Goal: Task Accomplishment & Management: Use online tool/utility

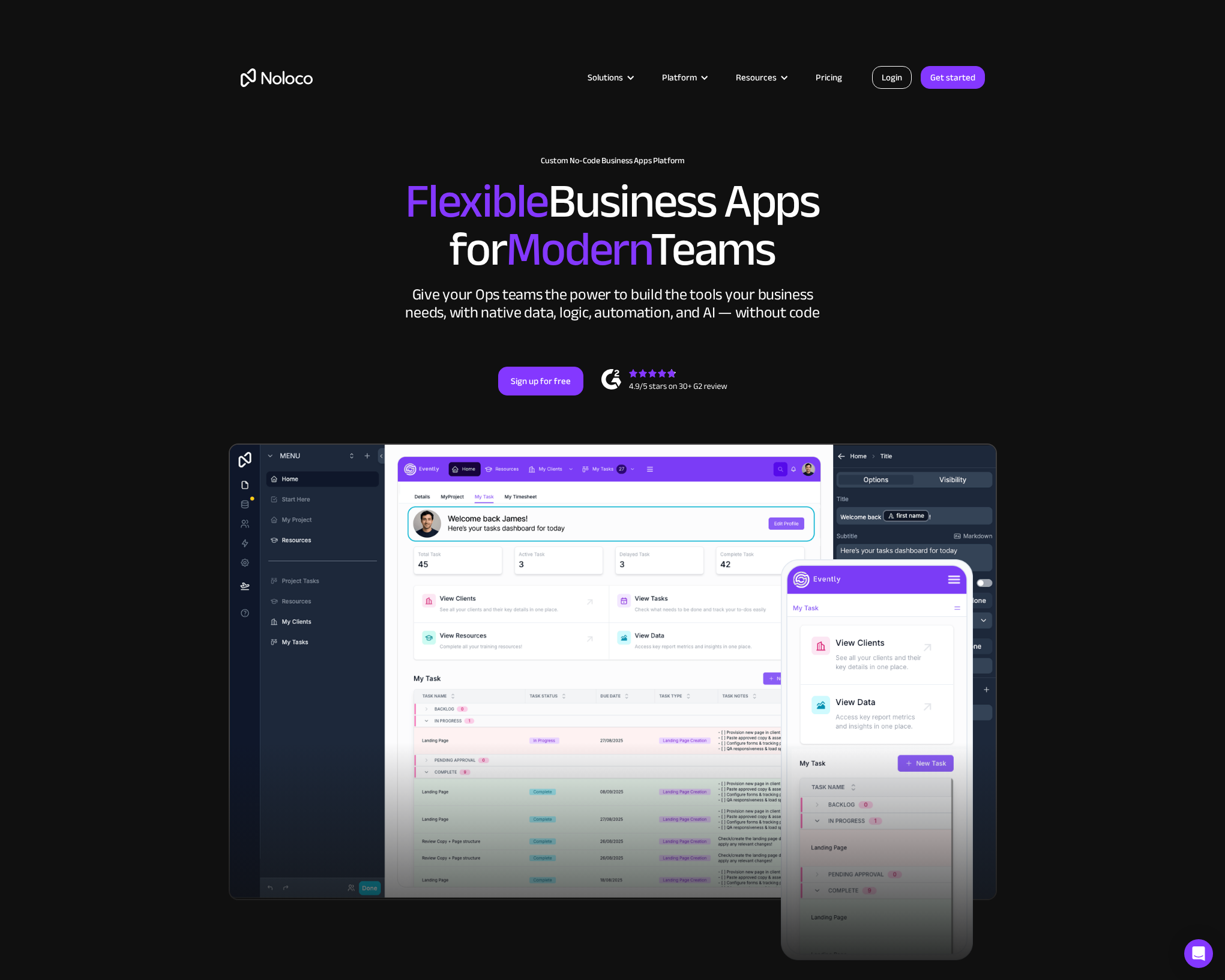
click at [887, 84] on link "Login" at bounding box center [892, 77] width 39 height 23
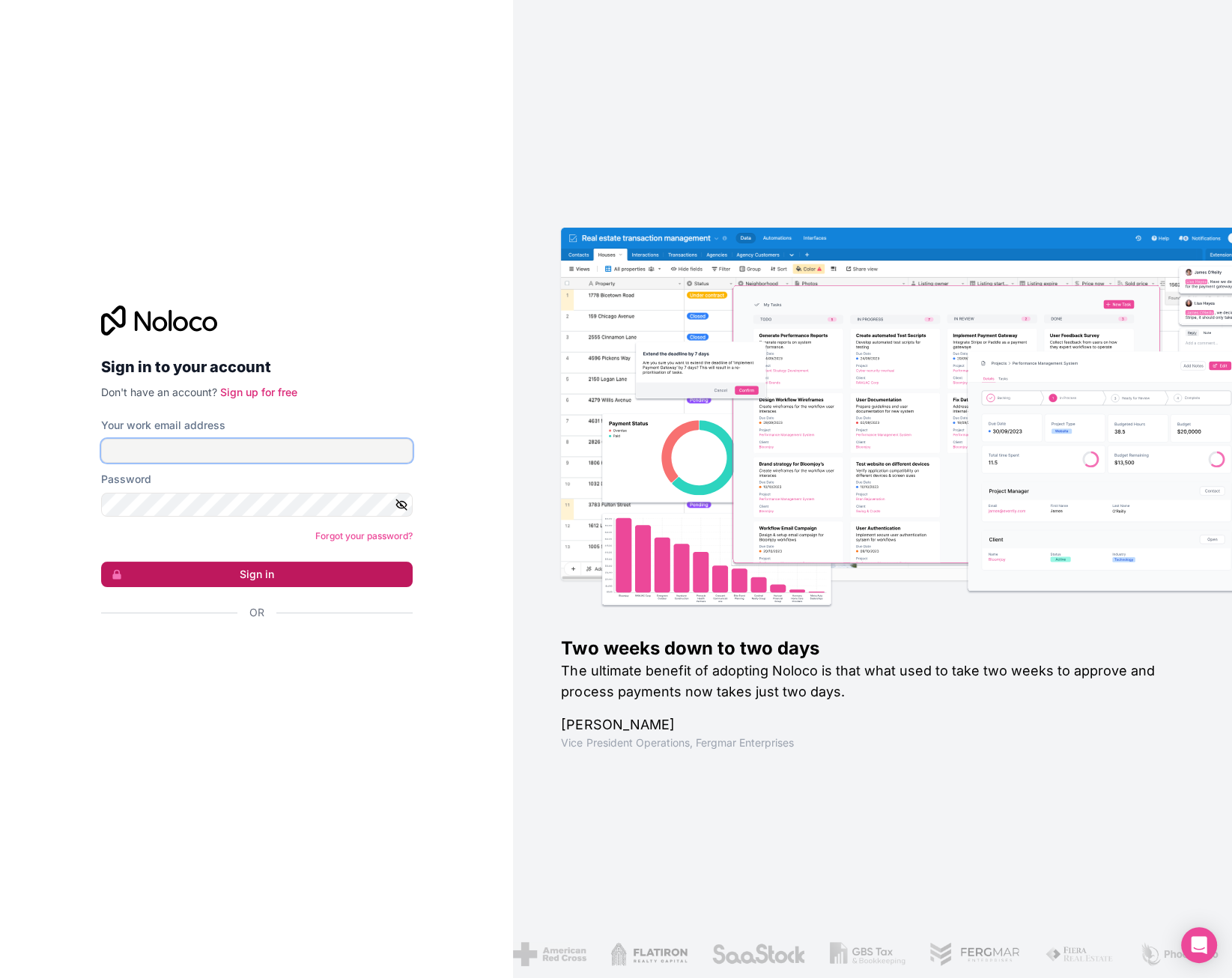
type input "vv@cagoi.com"
click at [298, 566] on button "Sign in" at bounding box center [257, 575] width 312 height 26
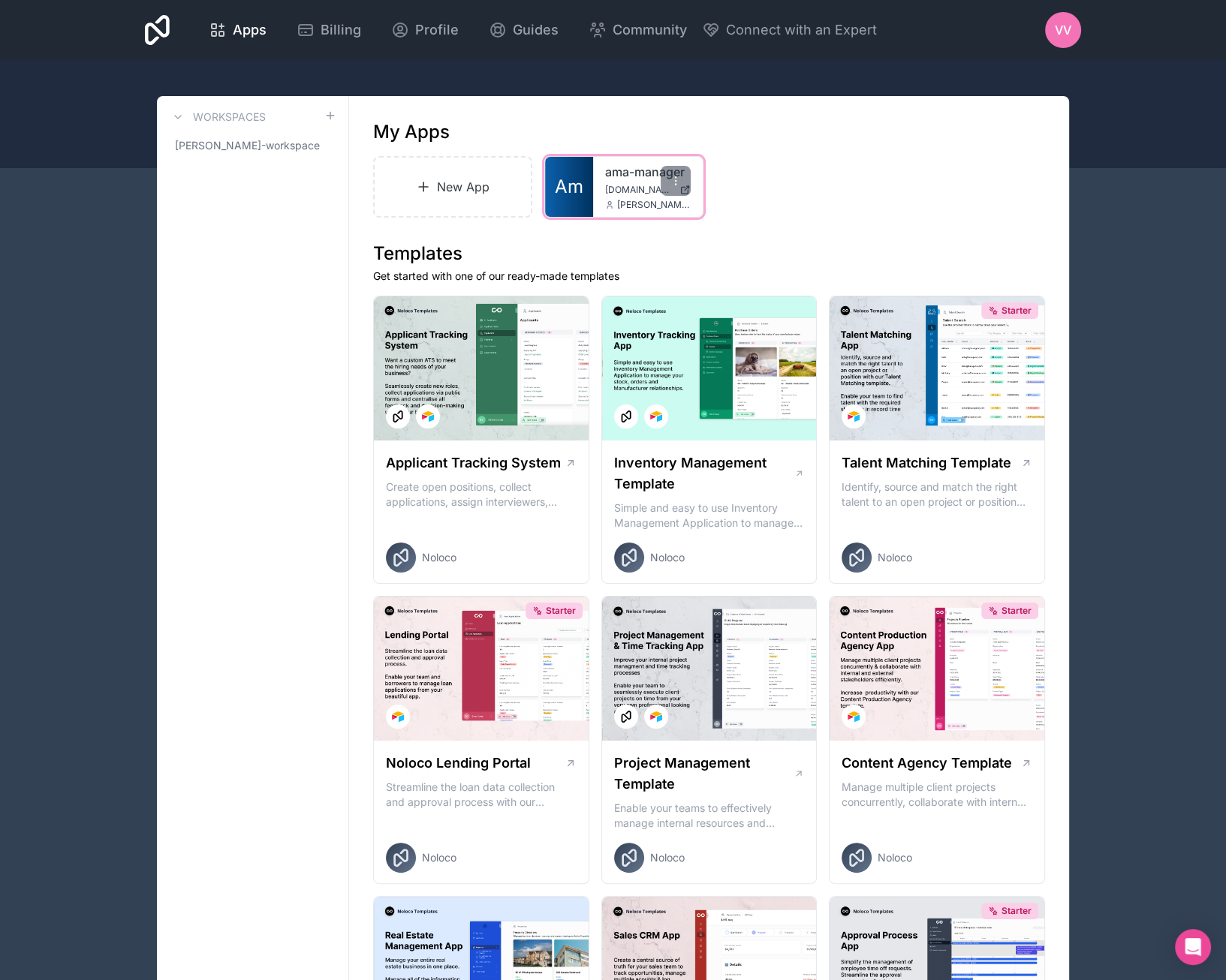
click at [603, 195] on div "ama-manager ama-manager.automedia.de dimitri@automedia.de" at bounding box center [647, 187] width 110 height 60
click at [648, 194] on span "ama-manager.automedia.de" at bounding box center [639, 189] width 69 height 12
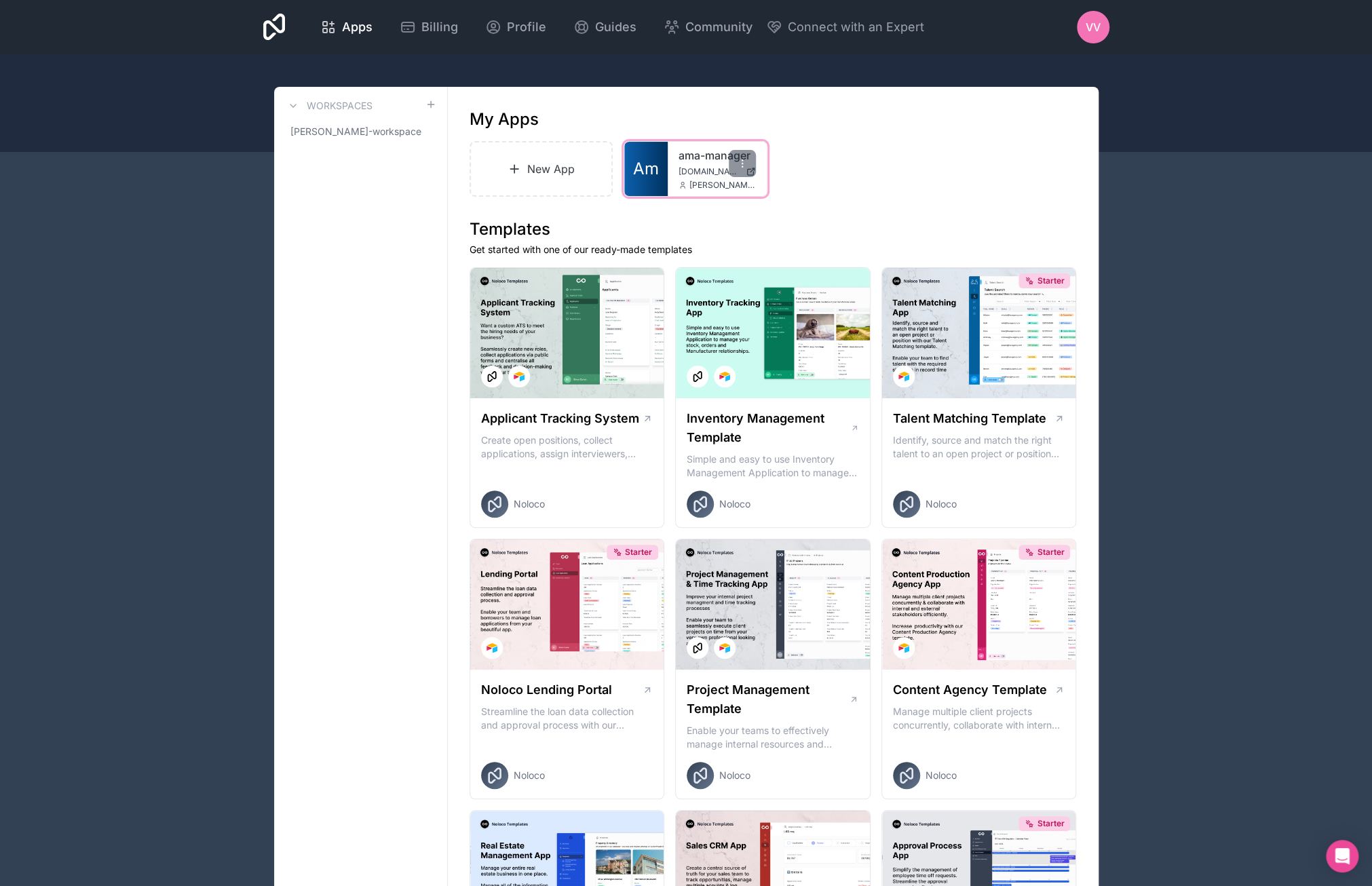
click at [663, 156] on link "Am" at bounding box center [646, 169] width 44 height 54
